Goal: Transaction & Acquisition: Book appointment/travel/reservation

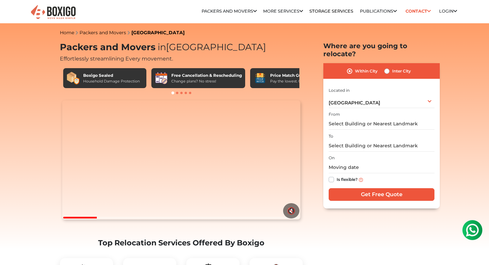
click at [393, 67] on label "Inter City" at bounding box center [401, 71] width 19 height 8
click at [389, 67] on input "Inter City" at bounding box center [386, 70] width 5 height 7
radio input "true"
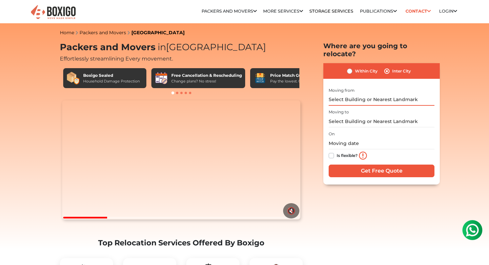
click at [364, 96] on input "text" at bounding box center [381, 100] width 106 height 12
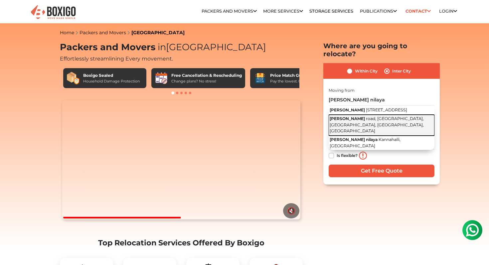
click at [377, 123] on span "road, [GEOGRAPHIC_DATA], [GEOGRAPHIC_DATA], [GEOGRAPHIC_DATA], [GEOGRAPHIC_DATA]" at bounding box center [376, 124] width 94 height 17
type input "[PERSON_NAME] Nilaya, road, [GEOGRAPHIC_DATA], [GEOGRAPHIC_DATA], [GEOGRAPHIC_D…"
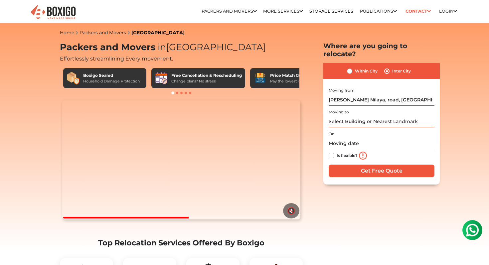
click at [379, 116] on input "text" at bounding box center [381, 122] width 106 height 12
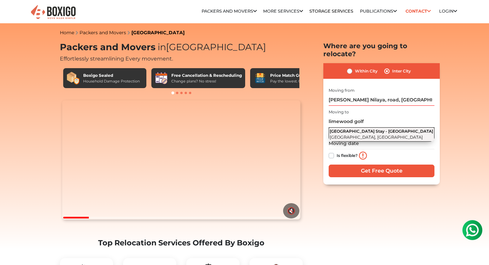
click at [396, 129] on span "[GEOGRAPHIC_DATA] Stay - [GEOGRAPHIC_DATA]" at bounding box center [380, 131] width 103 height 5
type input "[GEOGRAPHIC_DATA] Stay - [GEOGRAPHIC_DATA]"
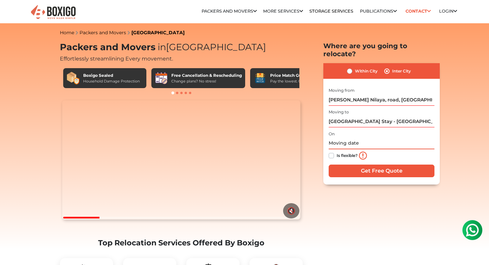
click at [353, 138] on input "text" at bounding box center [381, 144] width 106 height 12
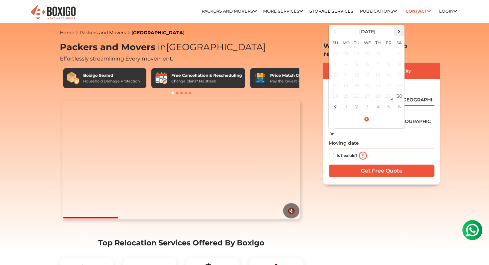
click at [400, 27] on span at bounding box center [399, 31] width 9 height 9
click at [333, 80] on td "21" at bounding box center [335, 85] width 11 height 11
type input "[DATE] 12:00 AM"
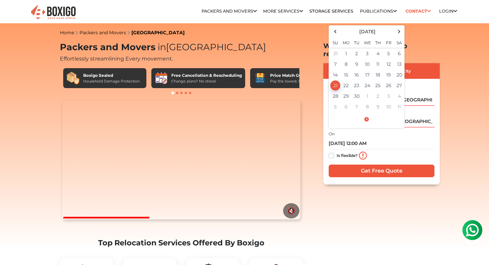
click at [336, 152] on label "Is flexible?" at bounding box center [346, 155] width 21 height 7
click at [332, 152] on input "Is flexible?" at bounding box center [330, 155] width 5 height 7
checkbox input "true"
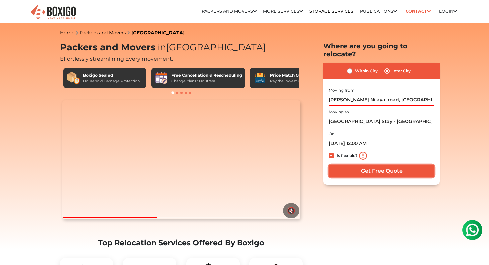
click at [348, 165] on input "Get Free Quote" at bounding box center [381, 171] width 106 height 13
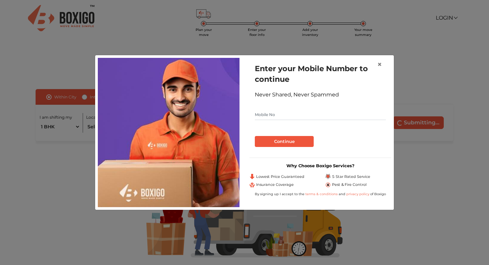
click at [327, 114] on input "text" at bounding box center [320, 114] width 131 height 11
type input "7848884017"
click at [299, 140] on button "Continue" at bounding box center [284, 141] width 59 height 11
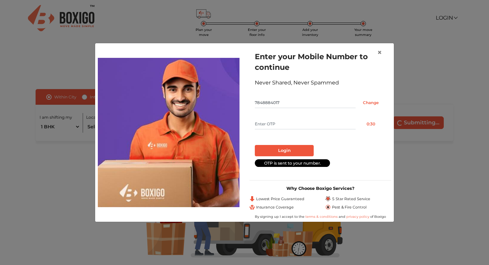
click at [314, 123] on input "text" at bounding box center [305, 124] width 101 height 11
click at [367, 126] on button "Resend OTP" at bounding box center [370, 124] width 30 height 11
click at [381, 52] on span "×" at bounding box center [379, 53] width 5 height 10
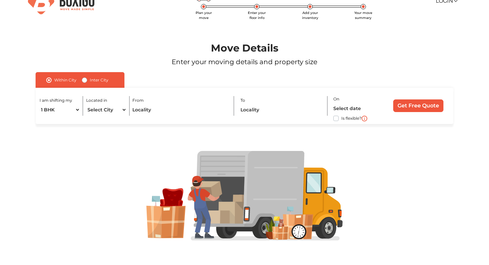
scroll to position [20, 0]
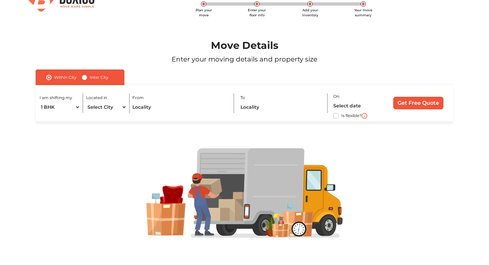
click at [95, 78] on label "Inter City" at bounding box center [99, 77] width 19 height 8
click at [87, 78] on input "Inter City" at bounding box center [84, 76] width 5 height 7
radio input "true"
